Goal: Task Accomplishment & Management: Use online tool/utility

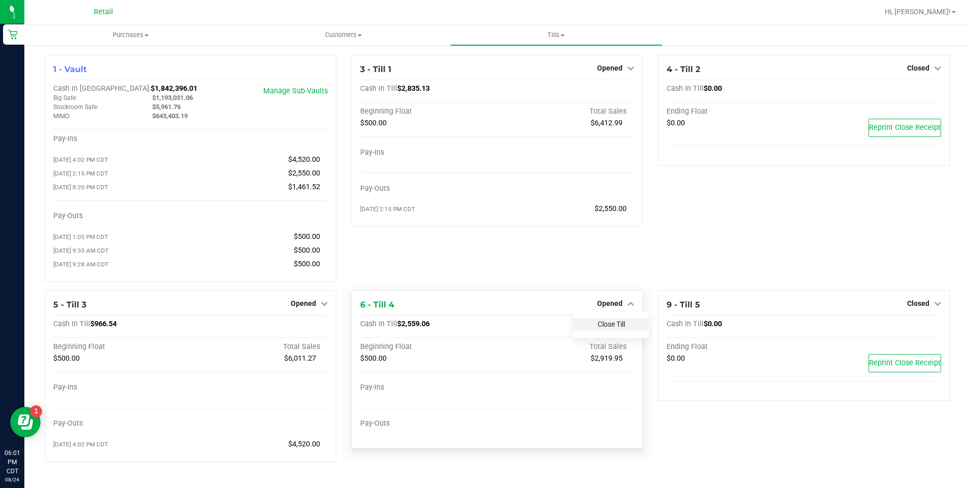
click at [620, 328] on link "Close Till" at bounding box center [611, 324] width 27 height 8
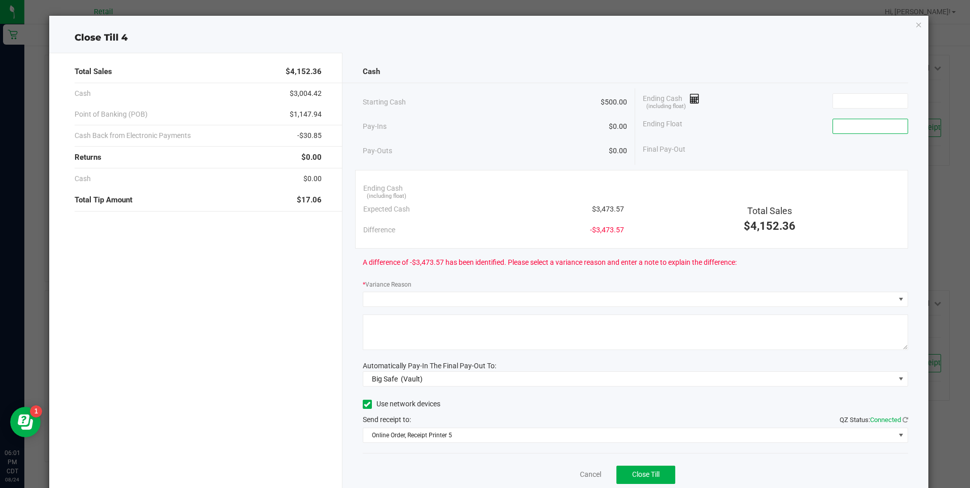
drag, startPoint x: 863, startPoint y: 130, endPoint x: 858, endPoint y: 123, distance: 8.7
click at [862, 129] on input at bounding box center [870, 126] width 75 height 14
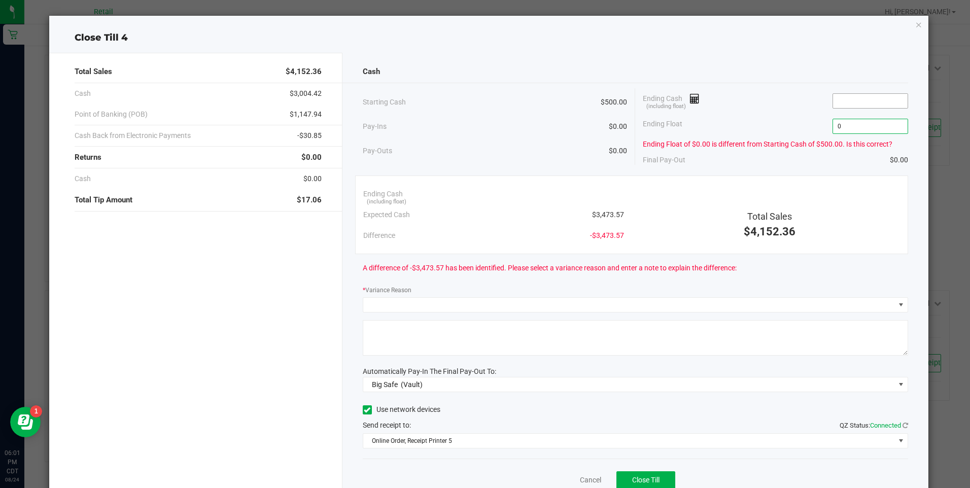
type input "$0.00"
click at [863, 96] on input at bounding box center [870, 101] width 75 height 14
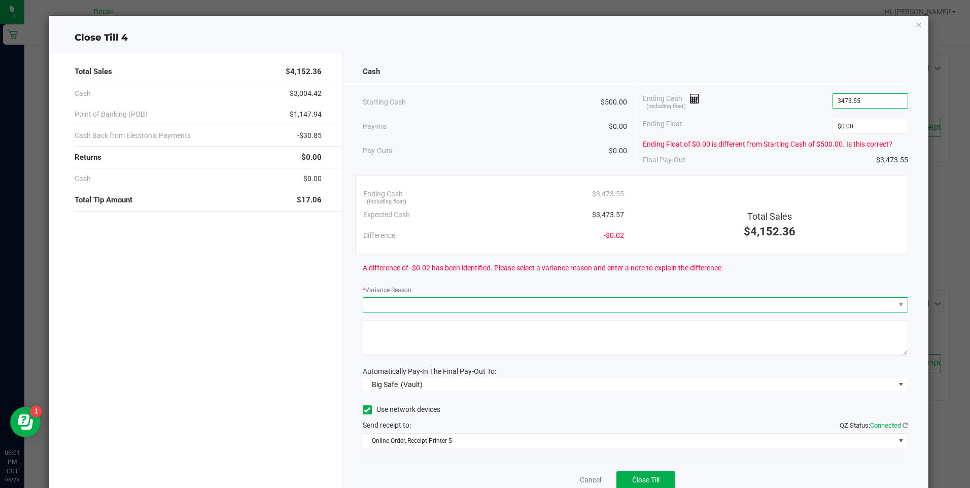
type input "$3,473.55"
click at [685, 304] on span at bounding box center [629, 305] width 532 height 14
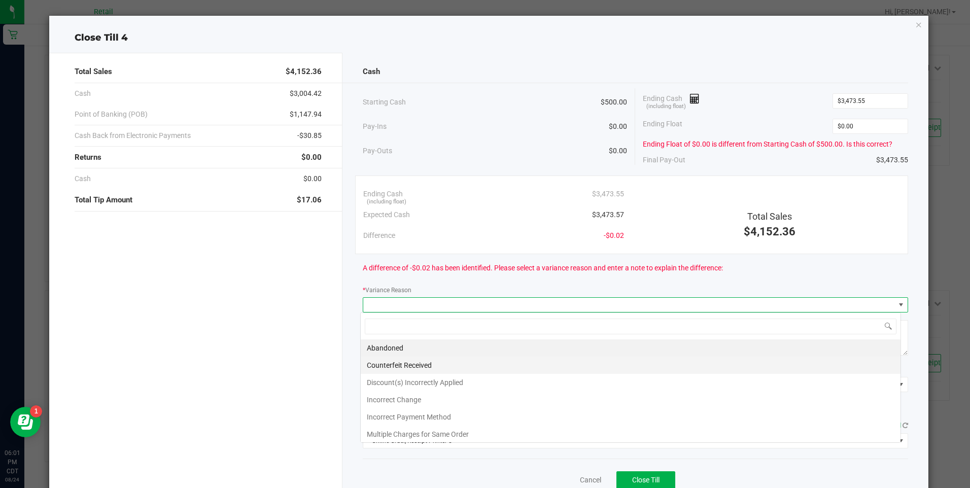
scroll to position [15, 541]
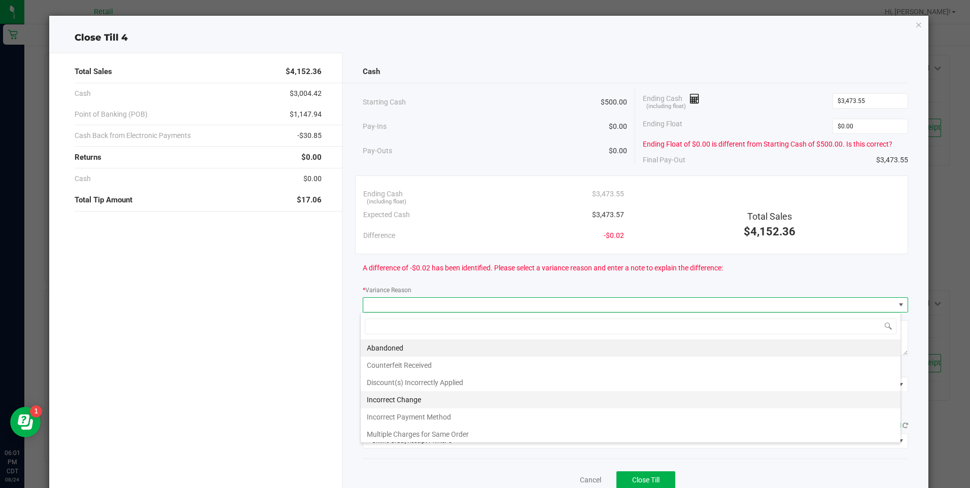
click at [421, 403] on li "Incorrect Change" at bounding box center [631, 399] width 540 height 17
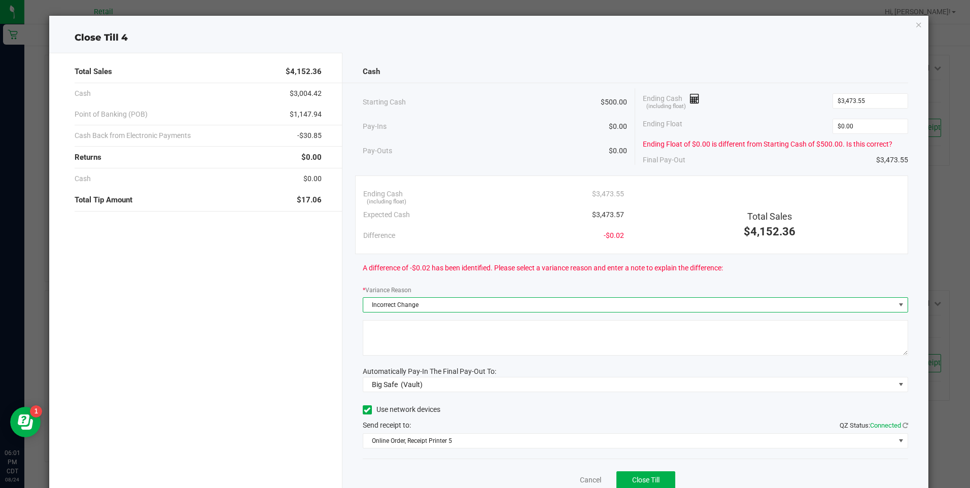
click at [388, 329] on textarea at bounding box center [636, 338] width 546 height 36
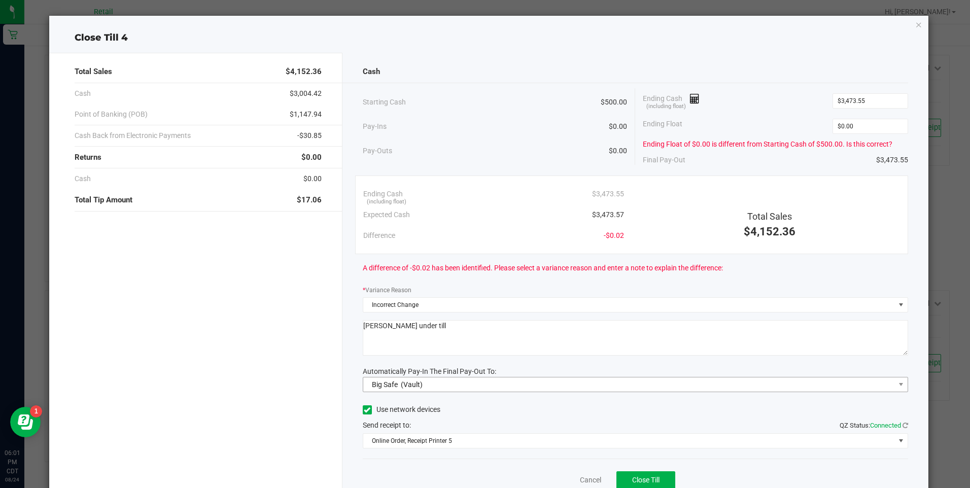
type textarea "[PERSON_NAME] under till"
click at [436, 383] on span "Big Safe (Vault)" at bounding box center [629, 385] width 532 height 14
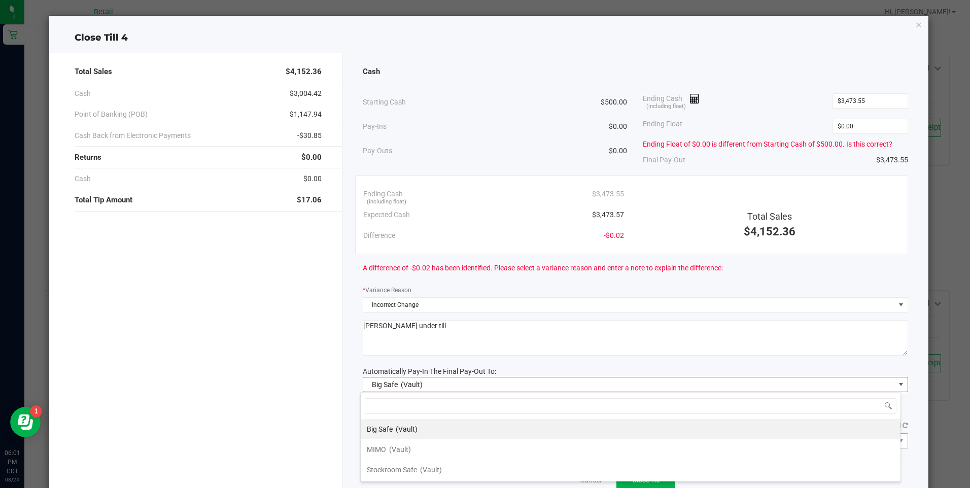
drag, startPoint x: 408, startPoint y: 447, endPoint x: 409, endPoint y: 439, distance: 7.7
click at [407, 447] on span "(Vault)" at bounding box center [400, 450] width 22 height 8
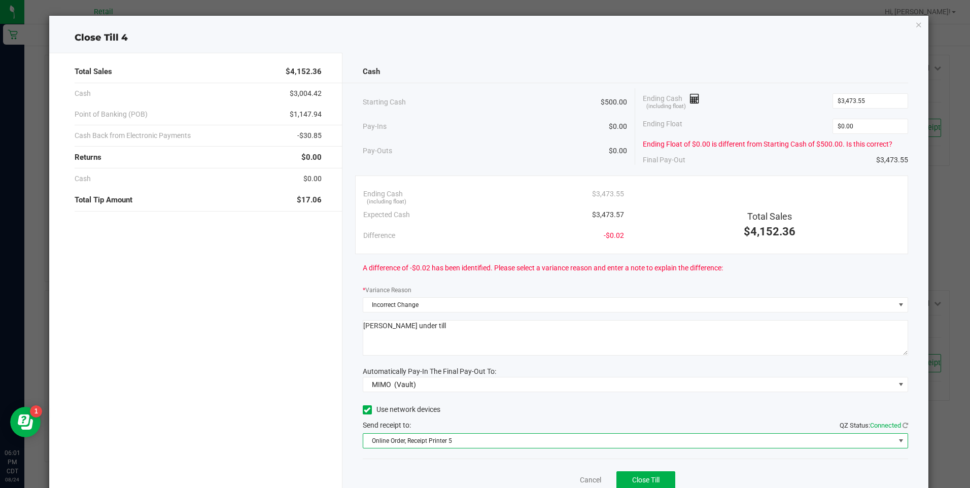
click at [411, 442] on span "Online Order, Receipt Printer 5" at bounding box center [629, 441] width 532 height 14
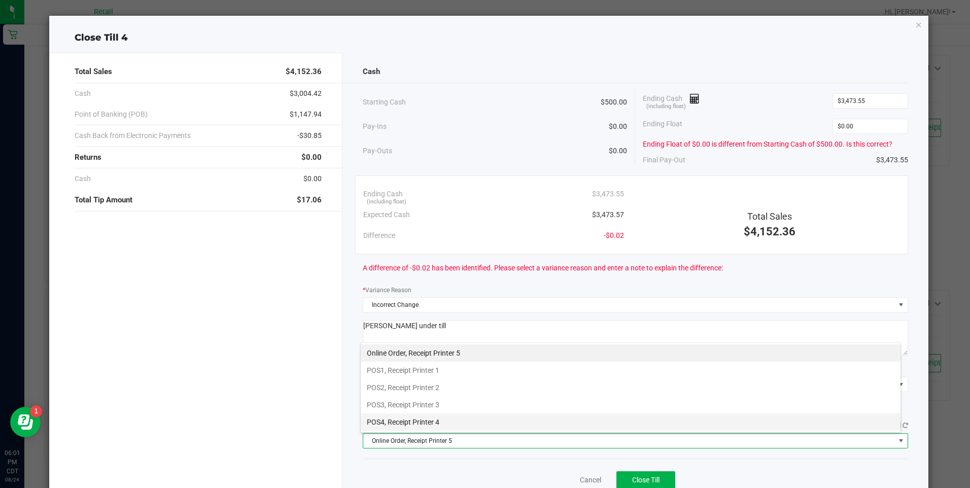
click at [434, 419] on li "POS4, Receipt Printer 4" at bounding box center [631, 422] width 540 height 17
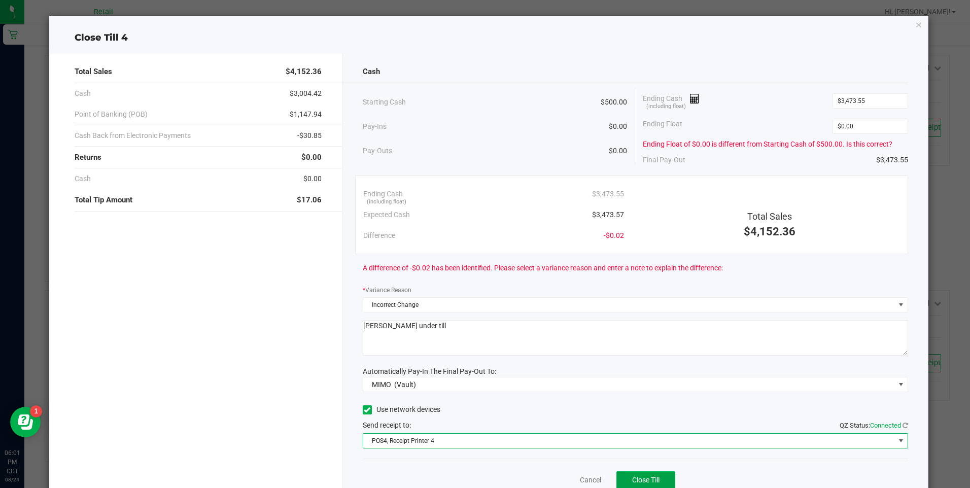
click at [632, 477] on span "Close Till" at bounding box center [645, 480] width 27 height 8
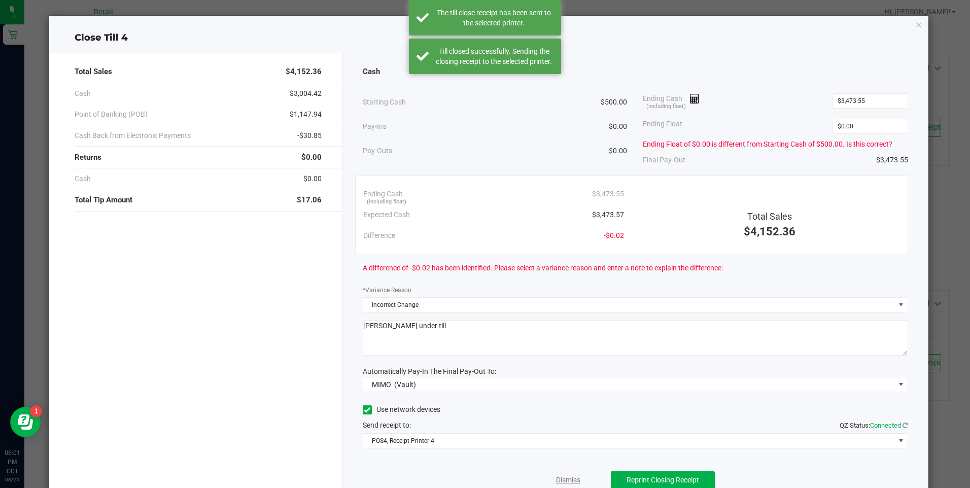
click at [556, 481] on link "Dismiss" at bounding box center [568, 480] width 24 height 11
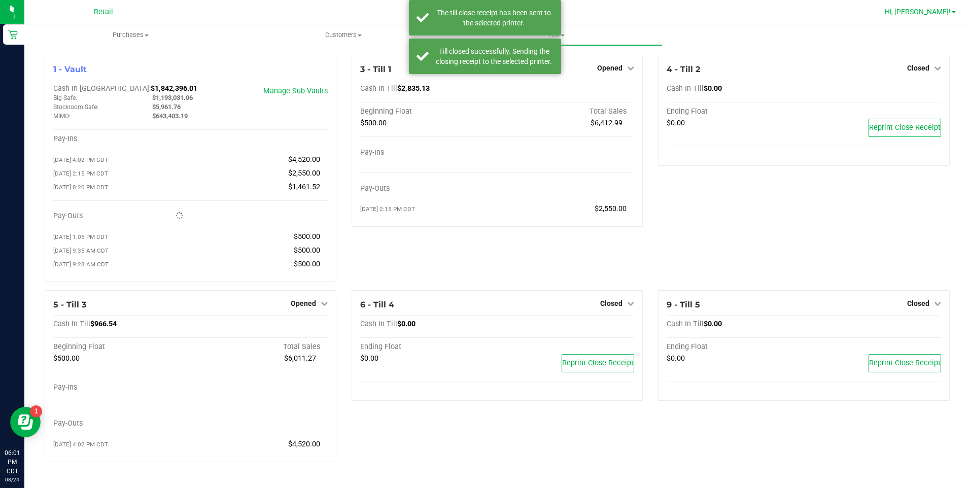
click at [935, 10] on span "Hi, [PERSON_NAME]!" at bounding box center [918, 12] width 66 height 8
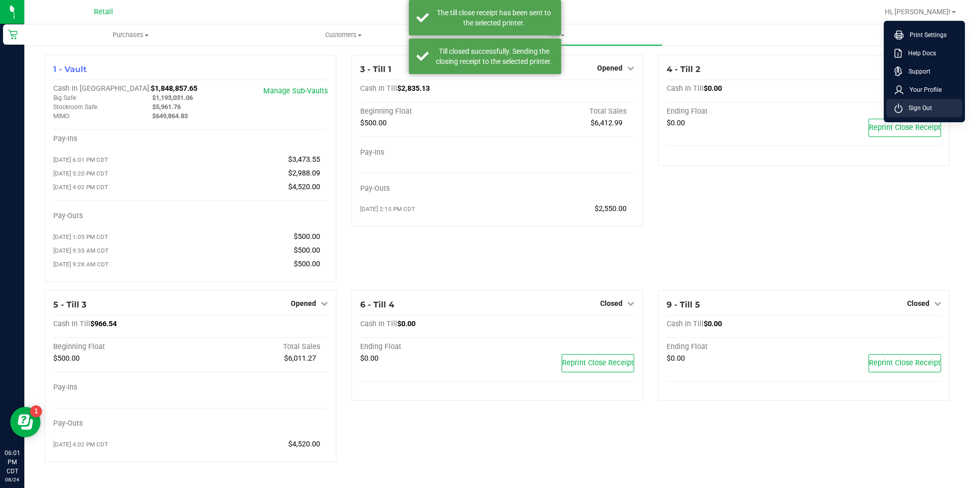
click at [927, 104] on span "Sign Out" at bounding box center [917, 108] width 29 height 10
